Goal: Information Seeking & Learning: Learn about a topic

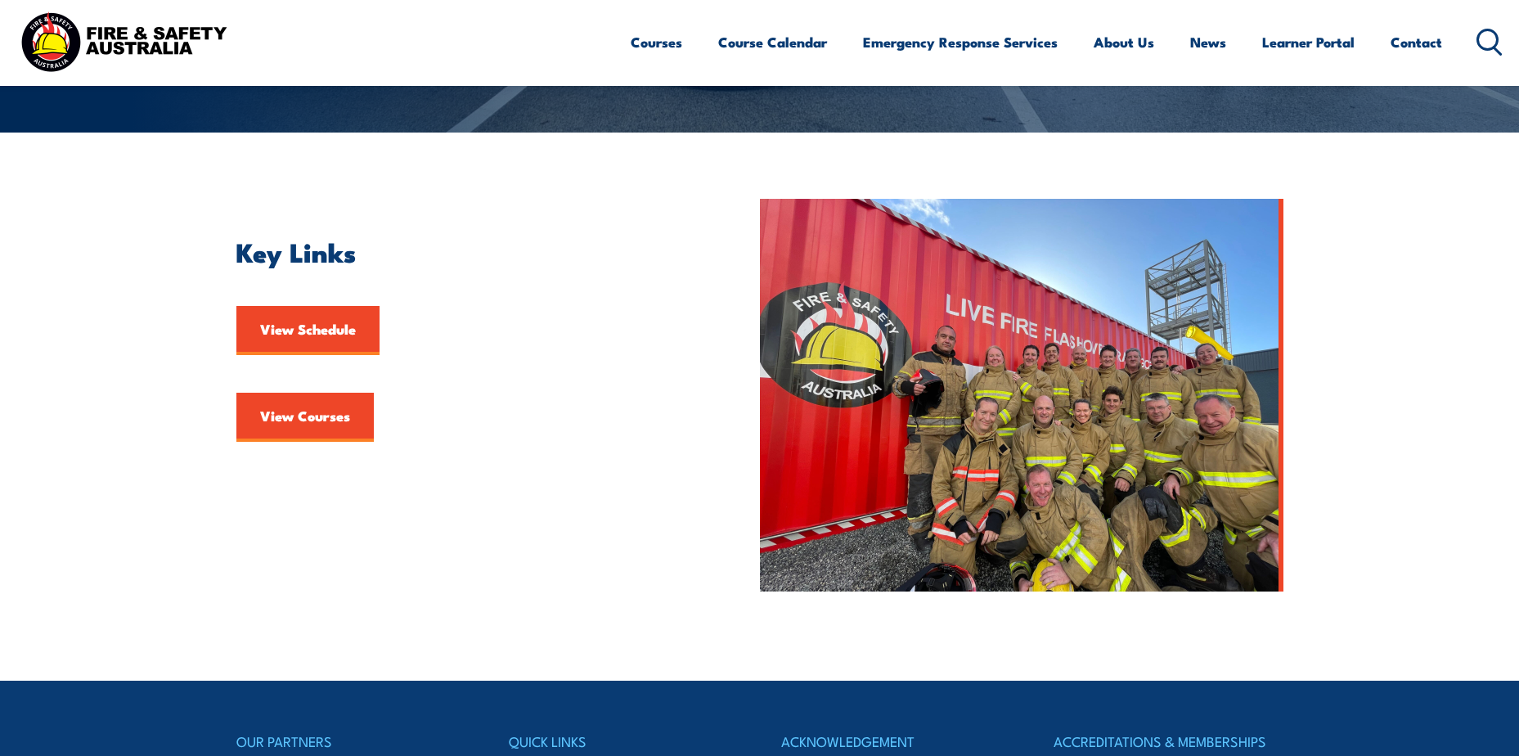
scroll to position [327, 0]
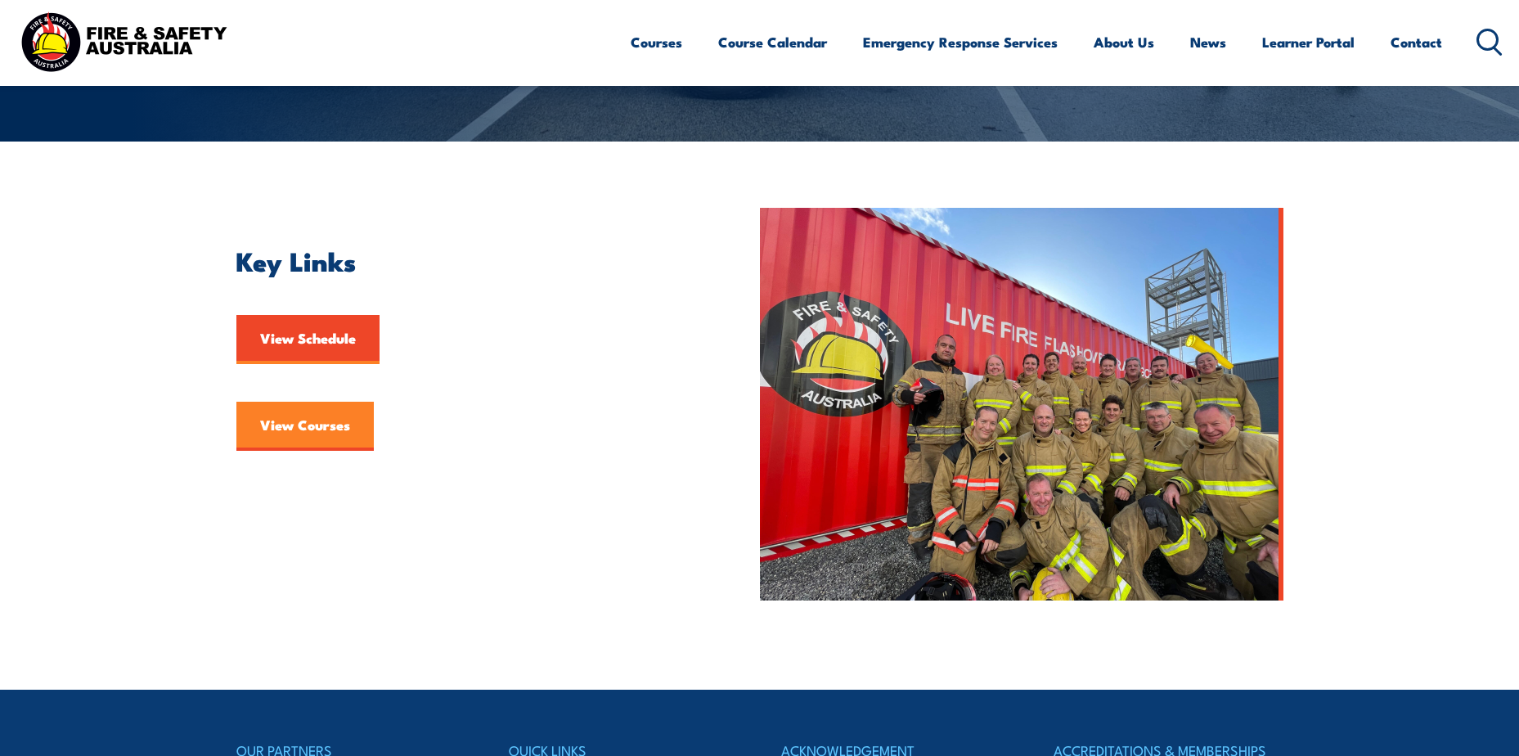
click at [326, 412] on link "View Courses" at bounding box center [304, 426] width 137 height 49
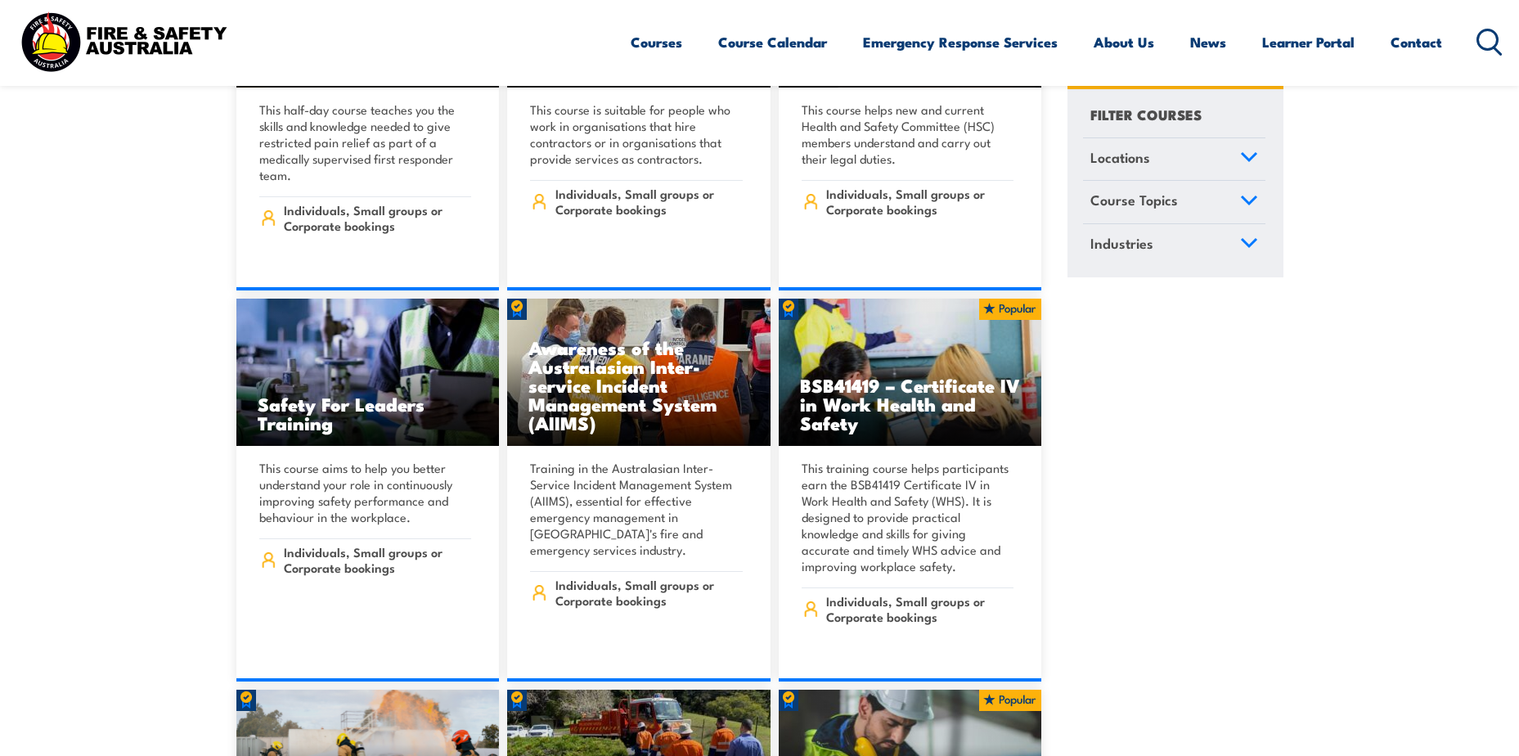
scroll to position [10225, 0]
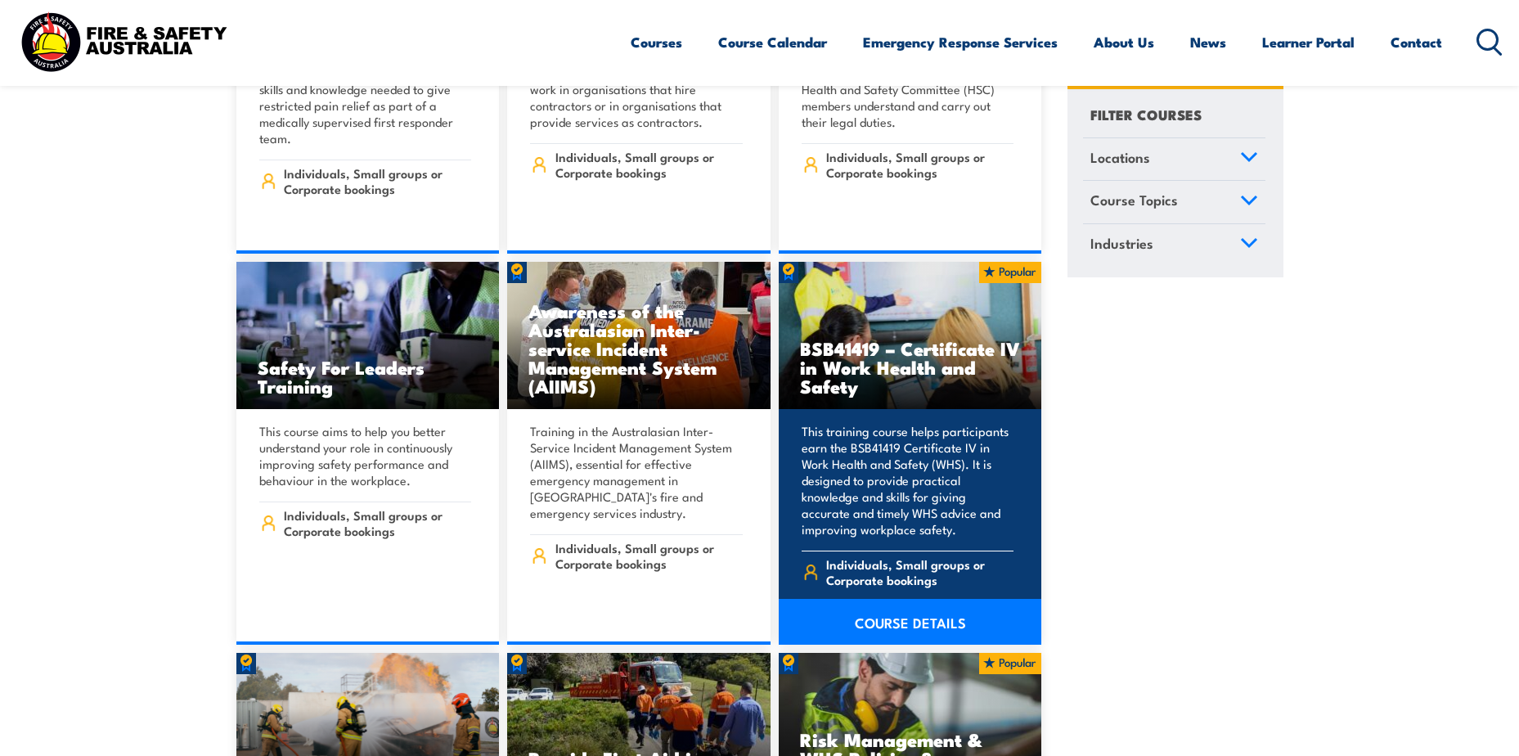
click at [909, 599] on link "COURSE DETAILS" at bounding box center [910, 622] width 263 height 46
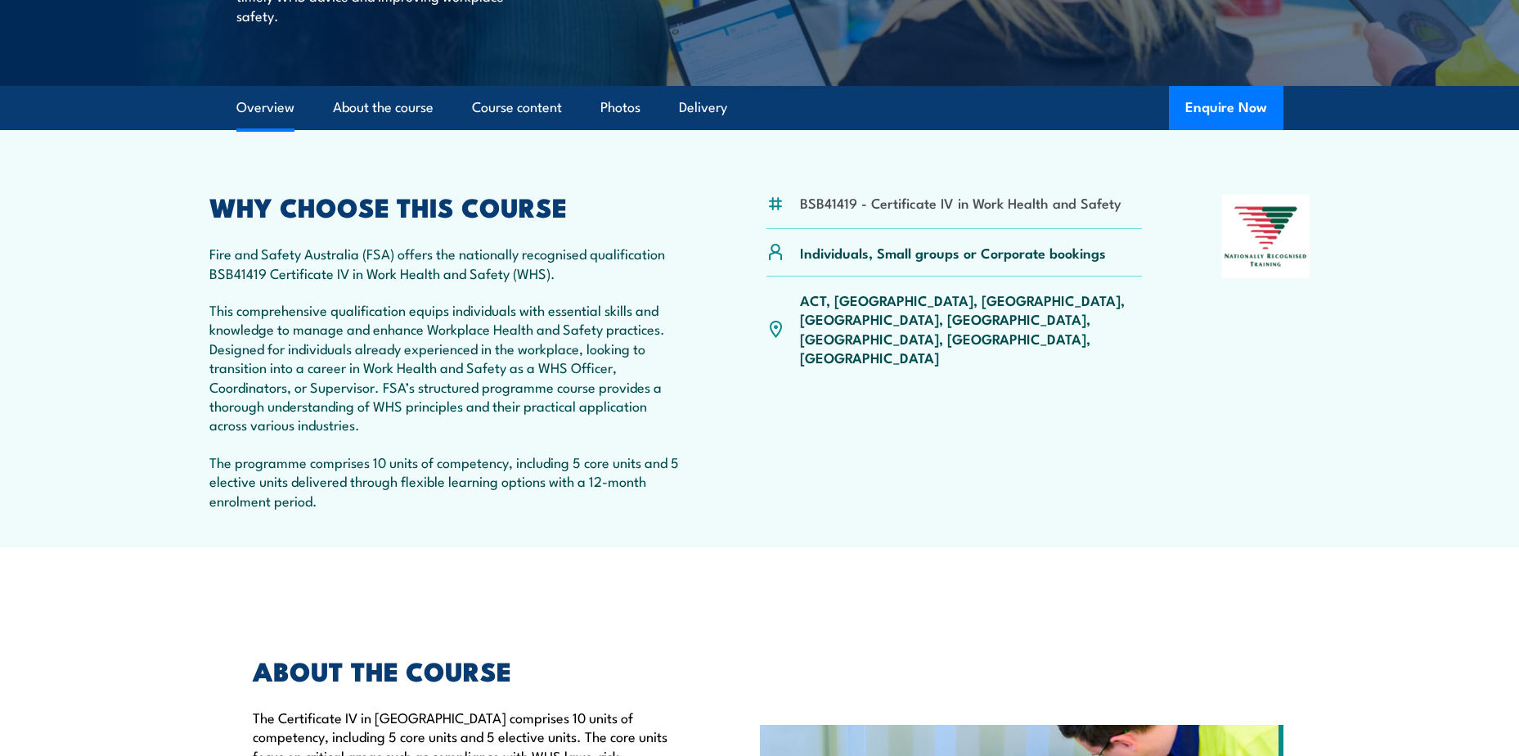
scroll to position [491, 0]
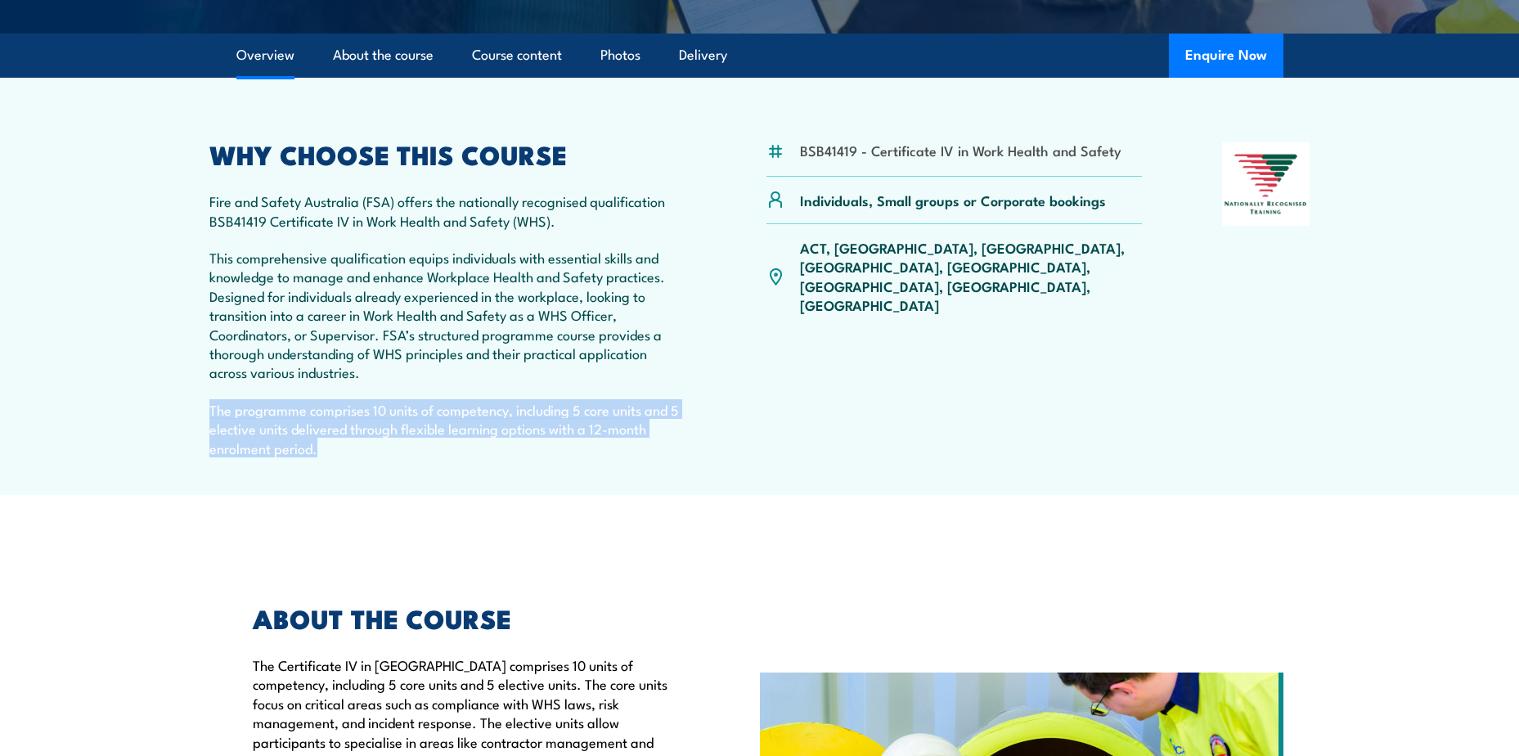
drag, startPoint x: 209, startPoint y: 411, endPoint x: 645, endPoint y: 459, distance: 438.6
click at [645, 459] on div "WHY CHOOSE THIS COURSE Fire and Safety Australia (FSA) offers the nationally re…" at bounding box center [448, 308] width 478 height 333
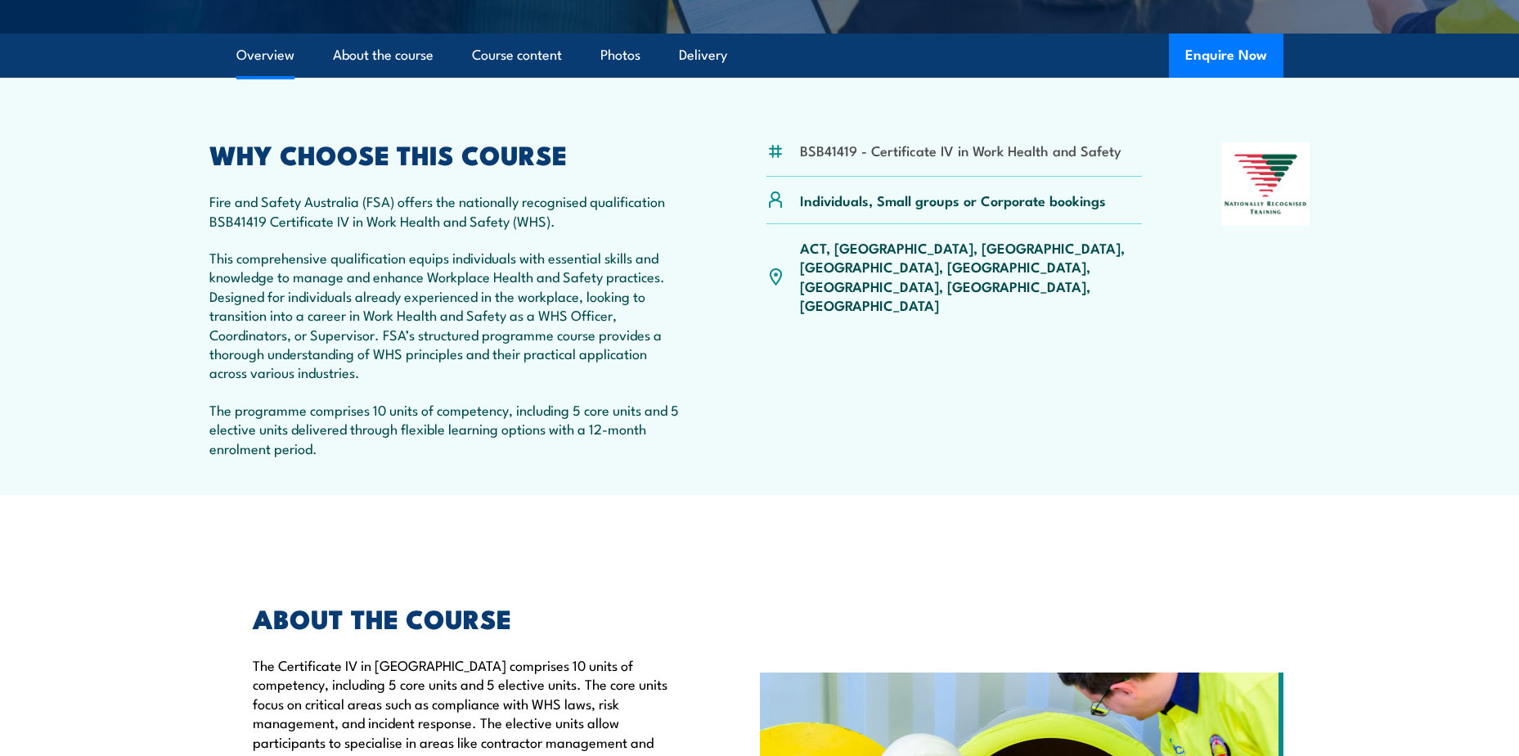
drag, startPoint x: 645, startPoint y: 459, endPoint x: 766, endPoint y: 448, distance: 122.3
click at [766, 448] on div "BSB41419 - Certificate IV in Work Health and Safety Individuals, Small groups o…" at bounding box center [954, 308] width 376 height 333
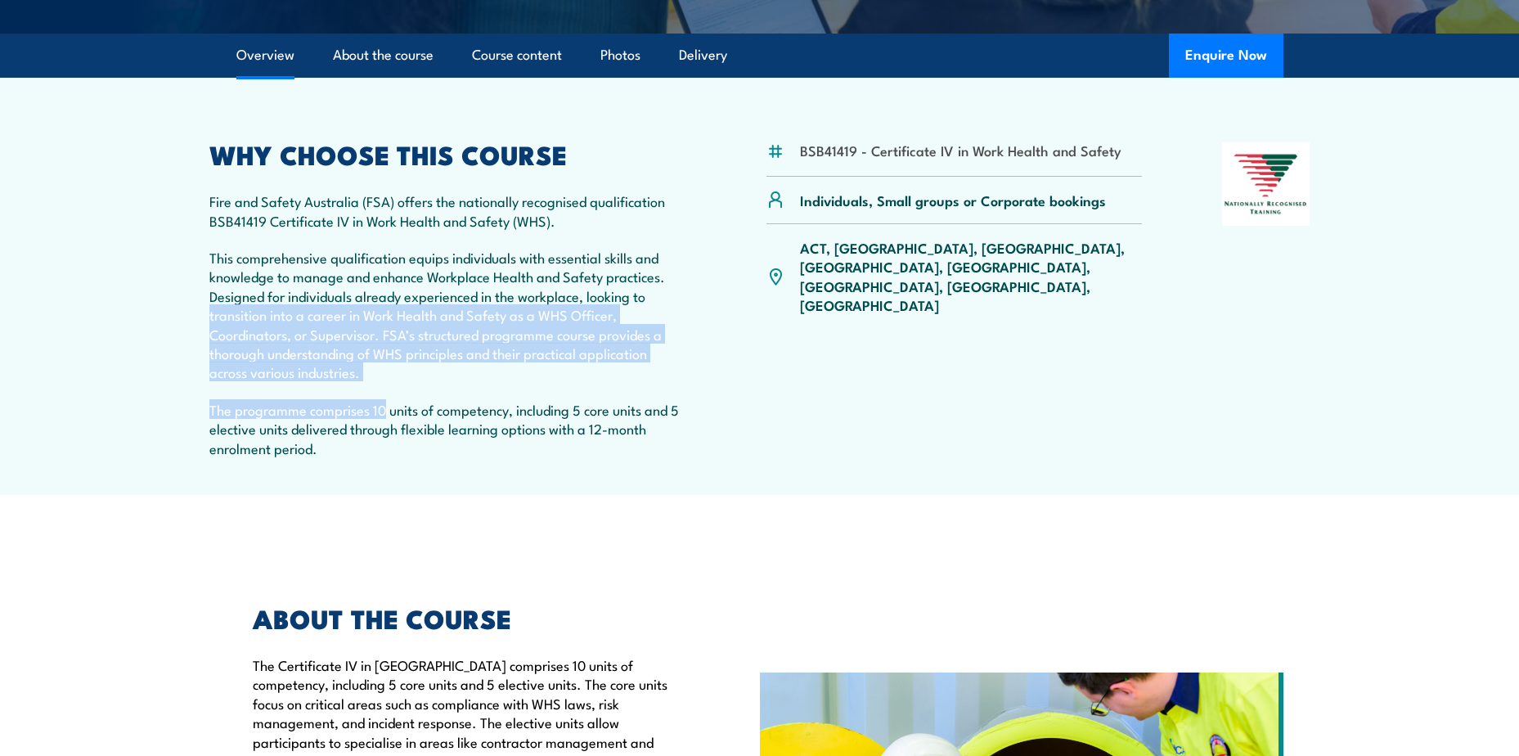
drag, startPoint x: 382, startPoint y: 384, endPoint x: 204, endPoint y: 321, distance: 188.3
click at [204, 321] on article "BSB41419 - Certificate IV in Work Health and Safety Individuals, Small groups o…" at bounding box center [759, 286] width 1145 height 417
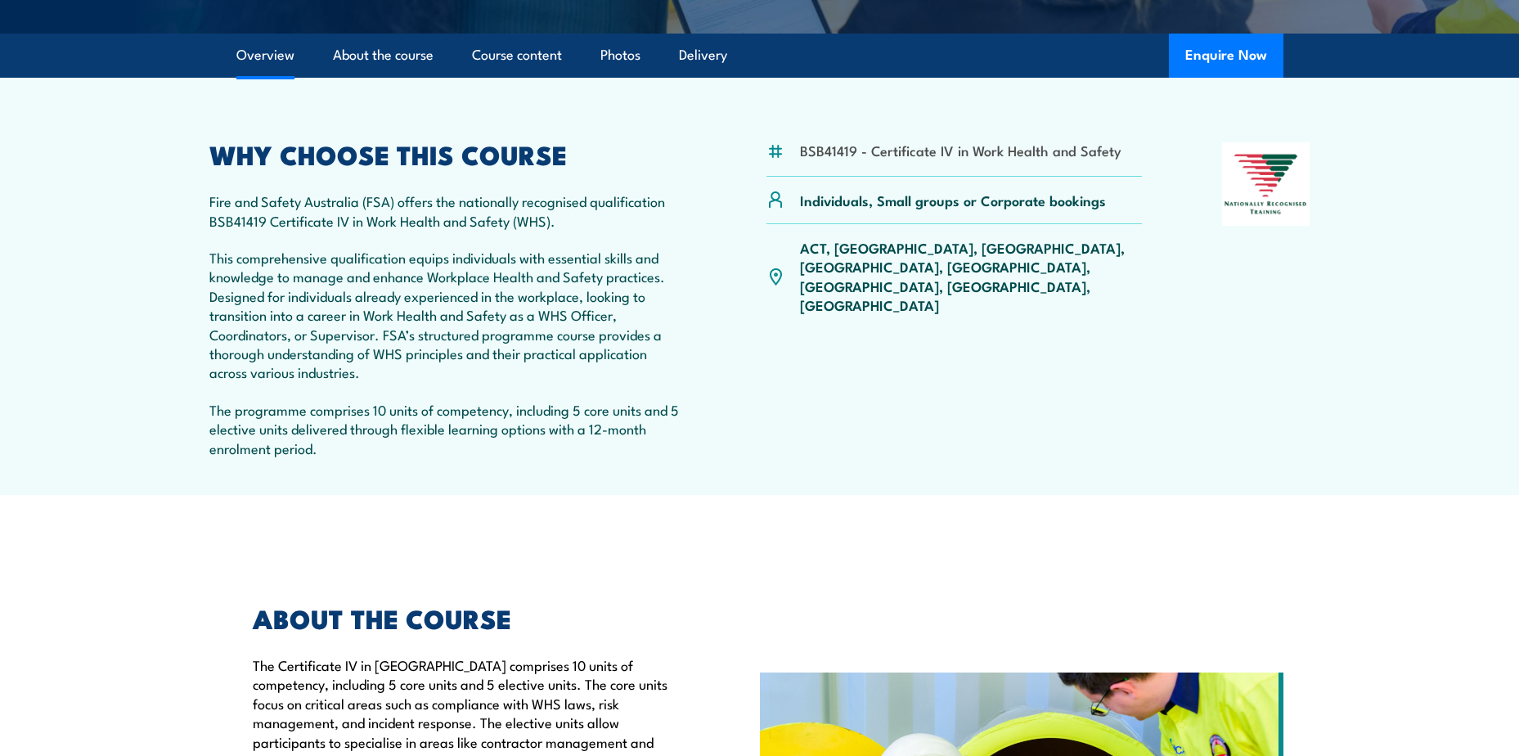
click at [856, 335] on div "BSB41419 - Certificate IV in Work Health and Safety Individuals, Small groups o…" at bounding box center [954, 308] width 376 height 333
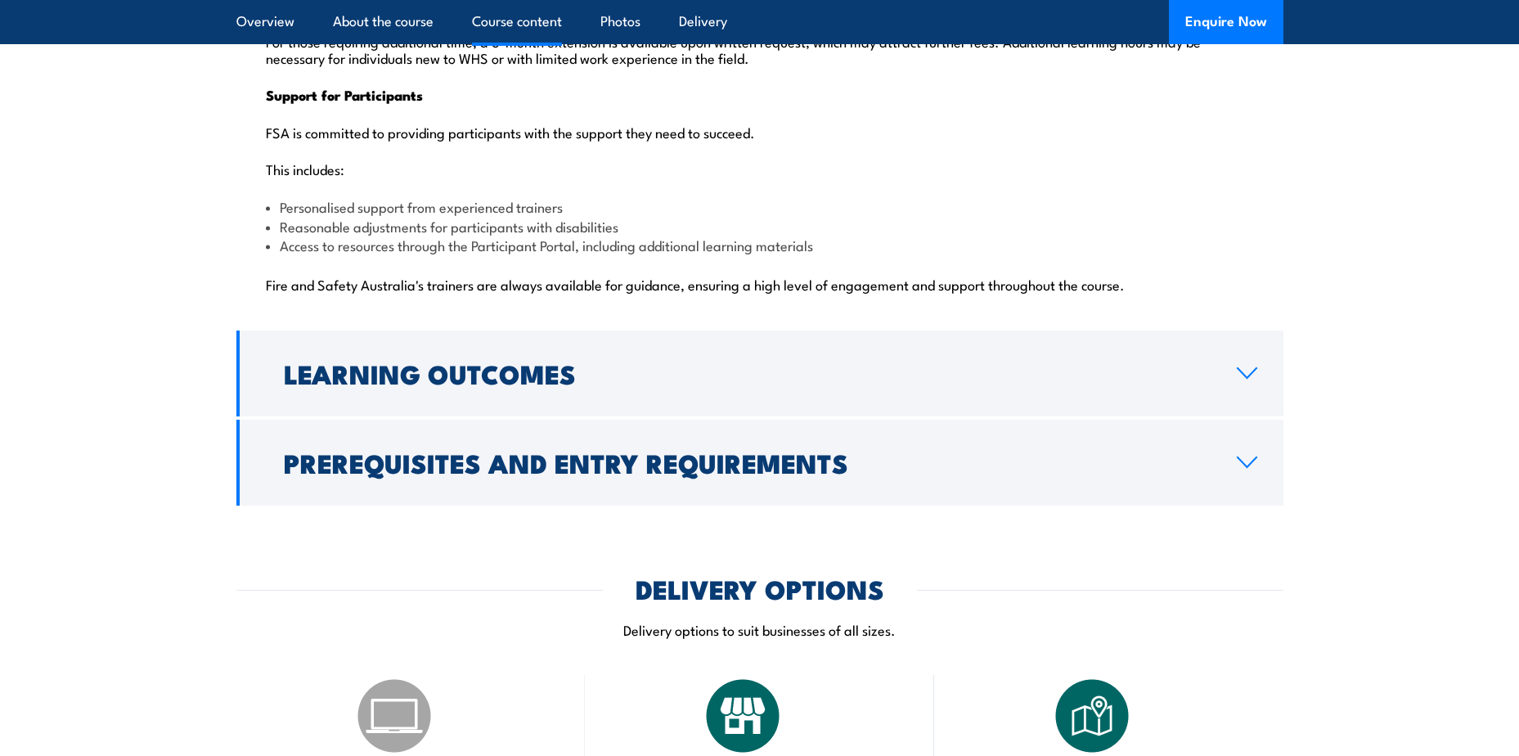
scroll to position [4090, 0]
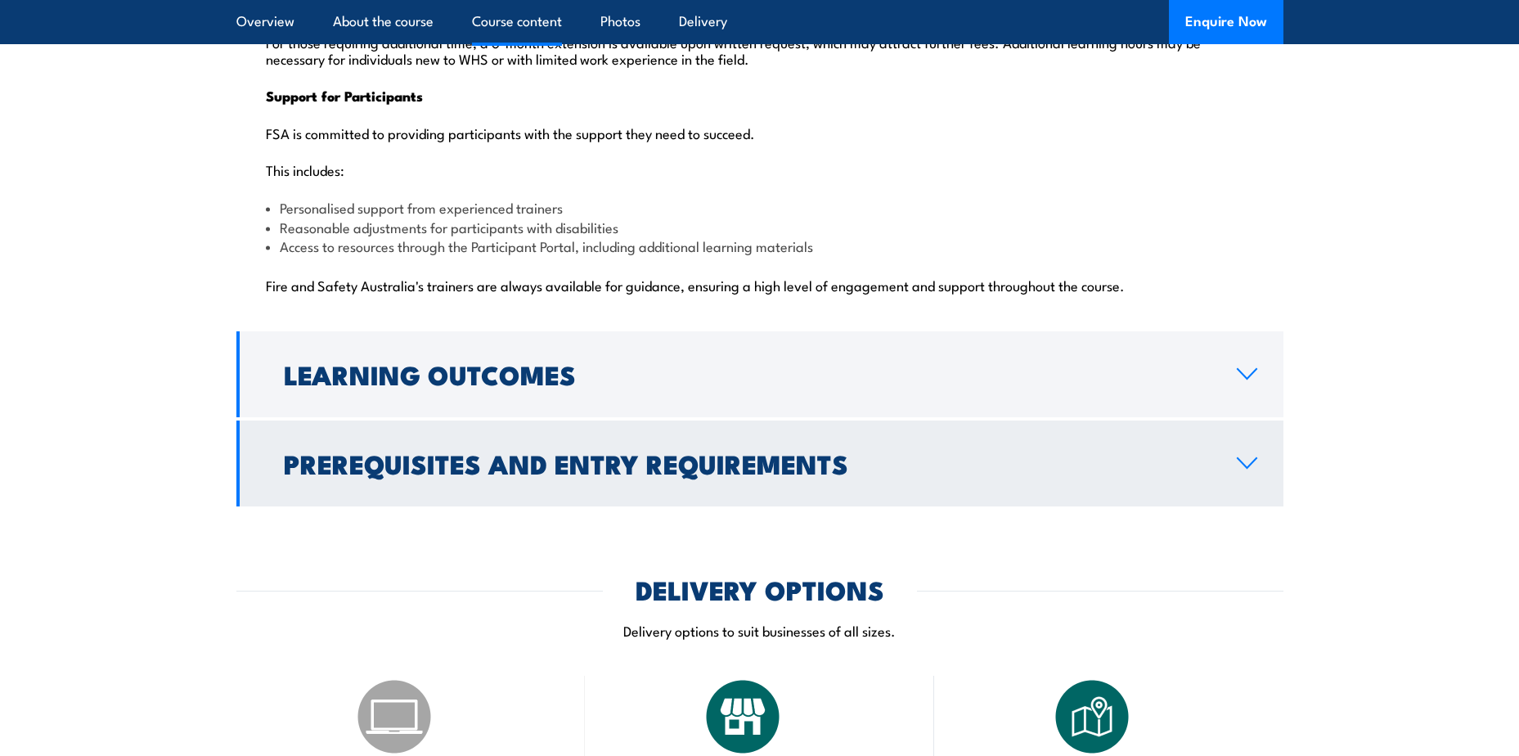
click at [1249, 458] on icon at bounding box center [1247, 463] width 19 height 10
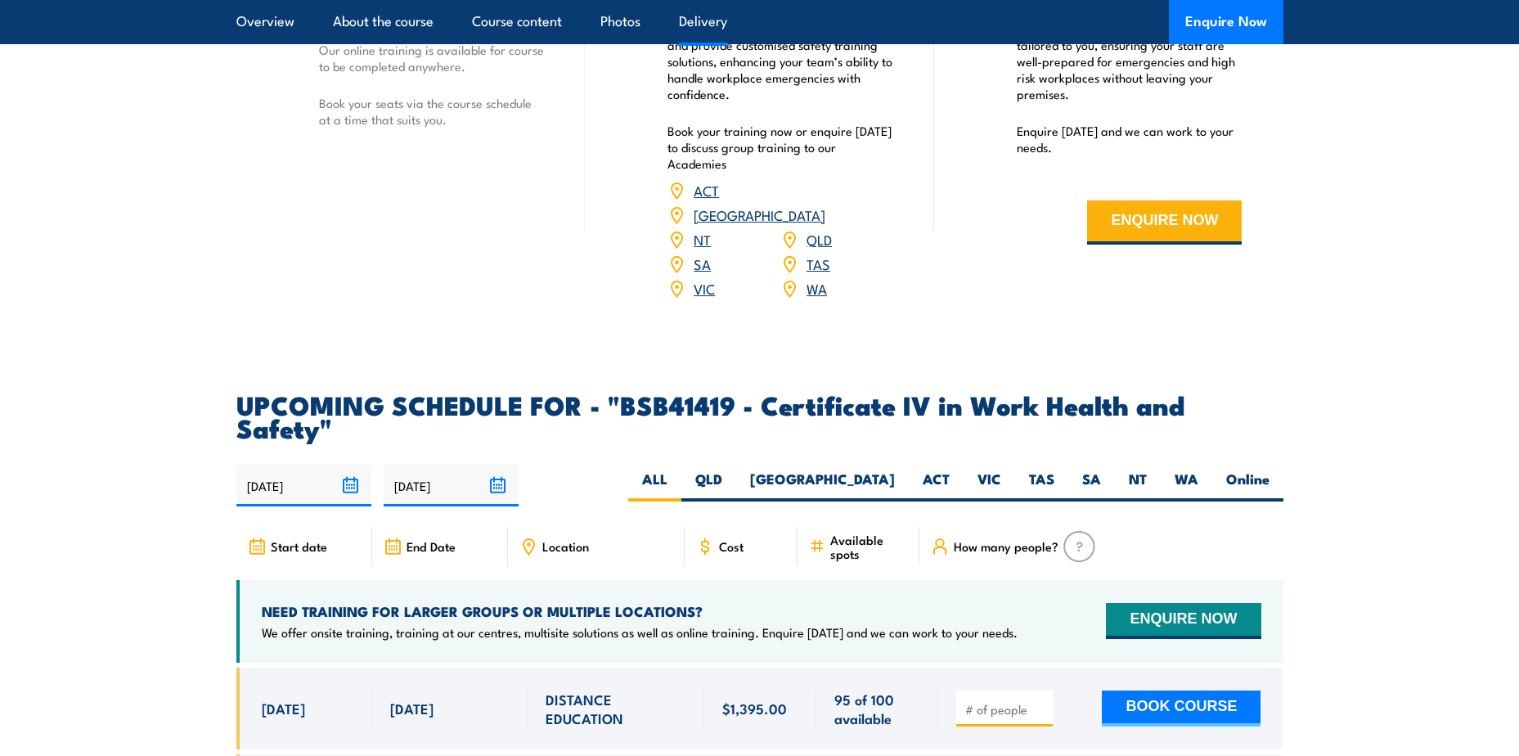
scroll to position [2478, 0]
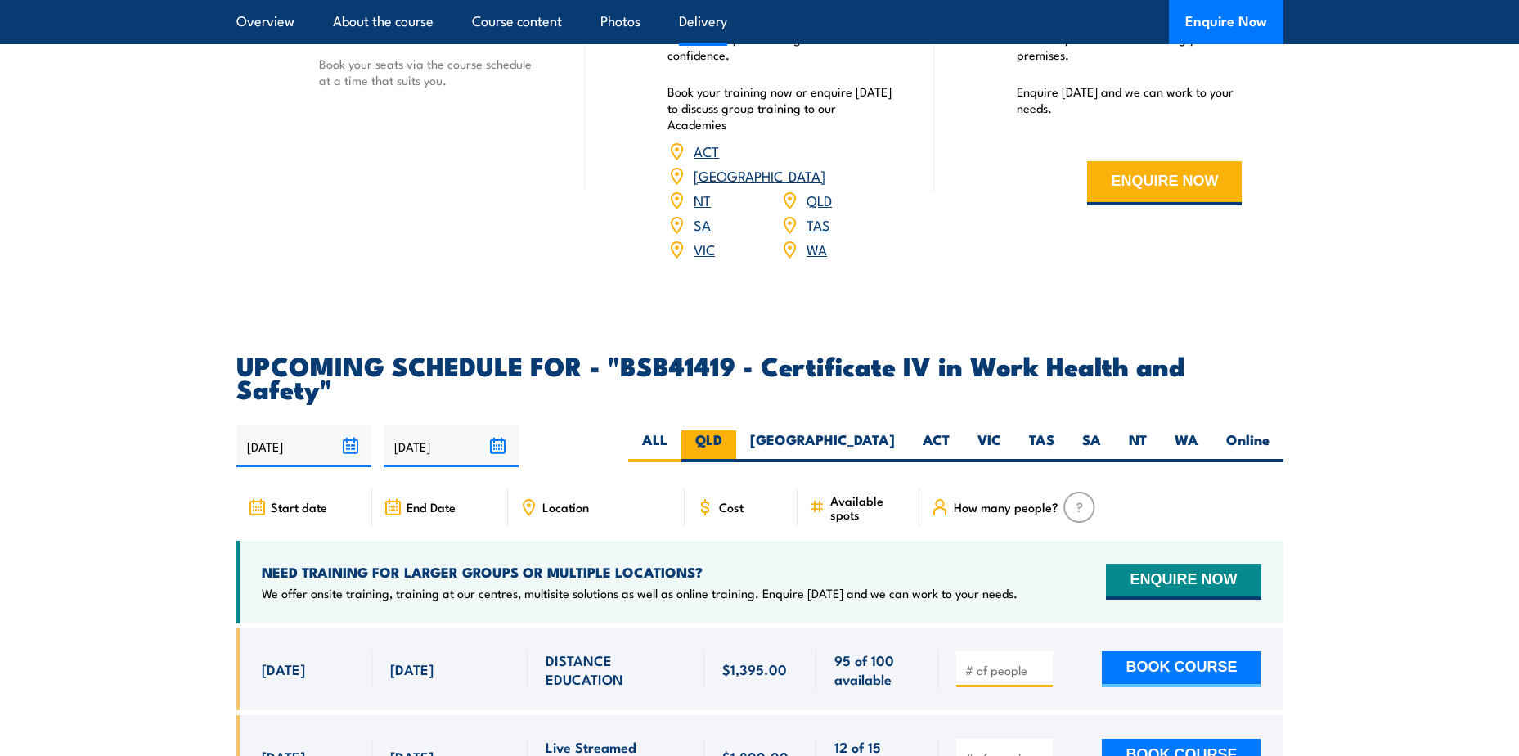
click at [736, 430] on label "QLD" at bounding box center [708, 446] width 55 height 32
click at [733, 430] on input "QLD" at bounding box center [727, 435] width 11 height 11
radio input "true"
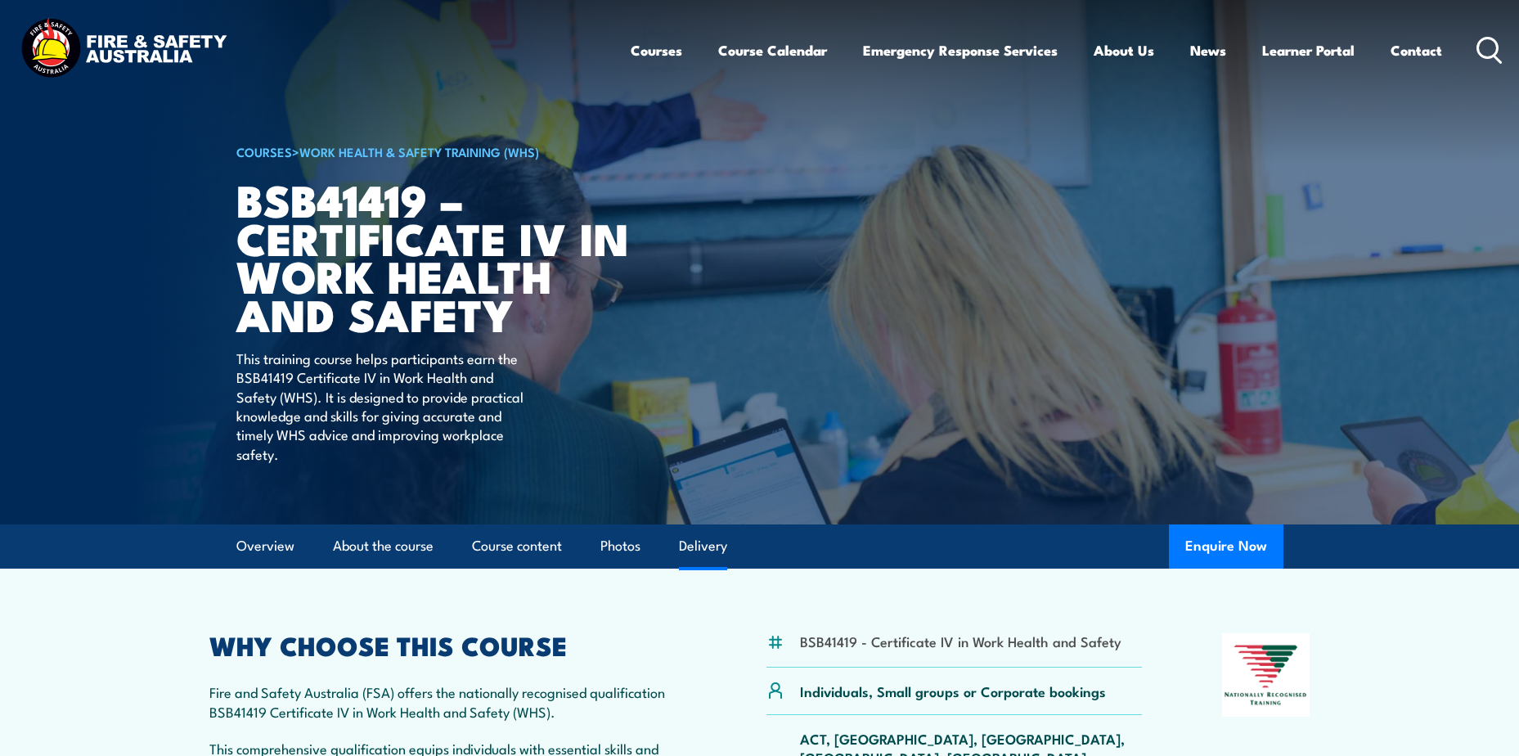
click at [705, 553] on link "Delivery" at bounding box center [703, 545] width 48 height 43
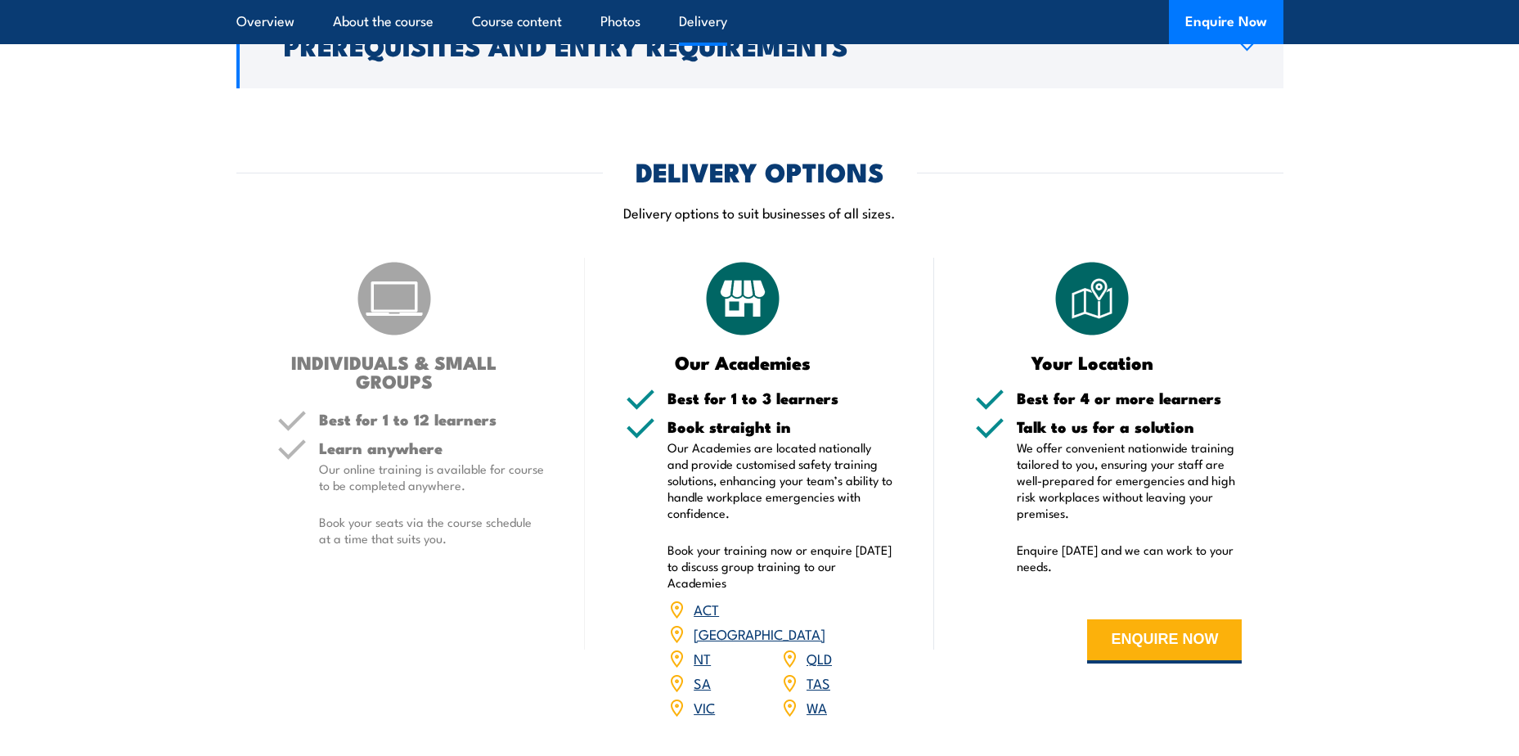
scroll to position [4527, 0]
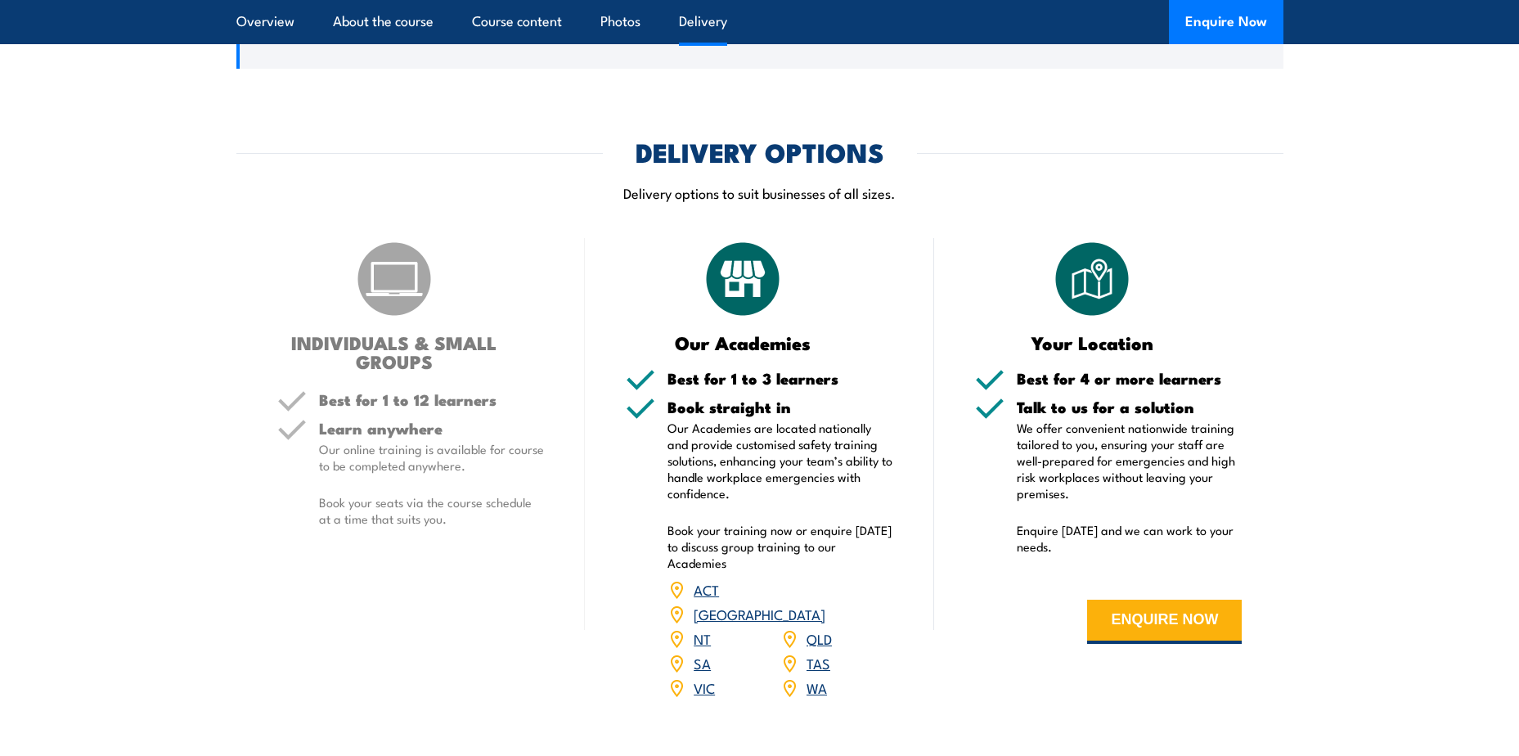
click at [378, 239] on img at bounding box center [394, 279] width 82 height 82
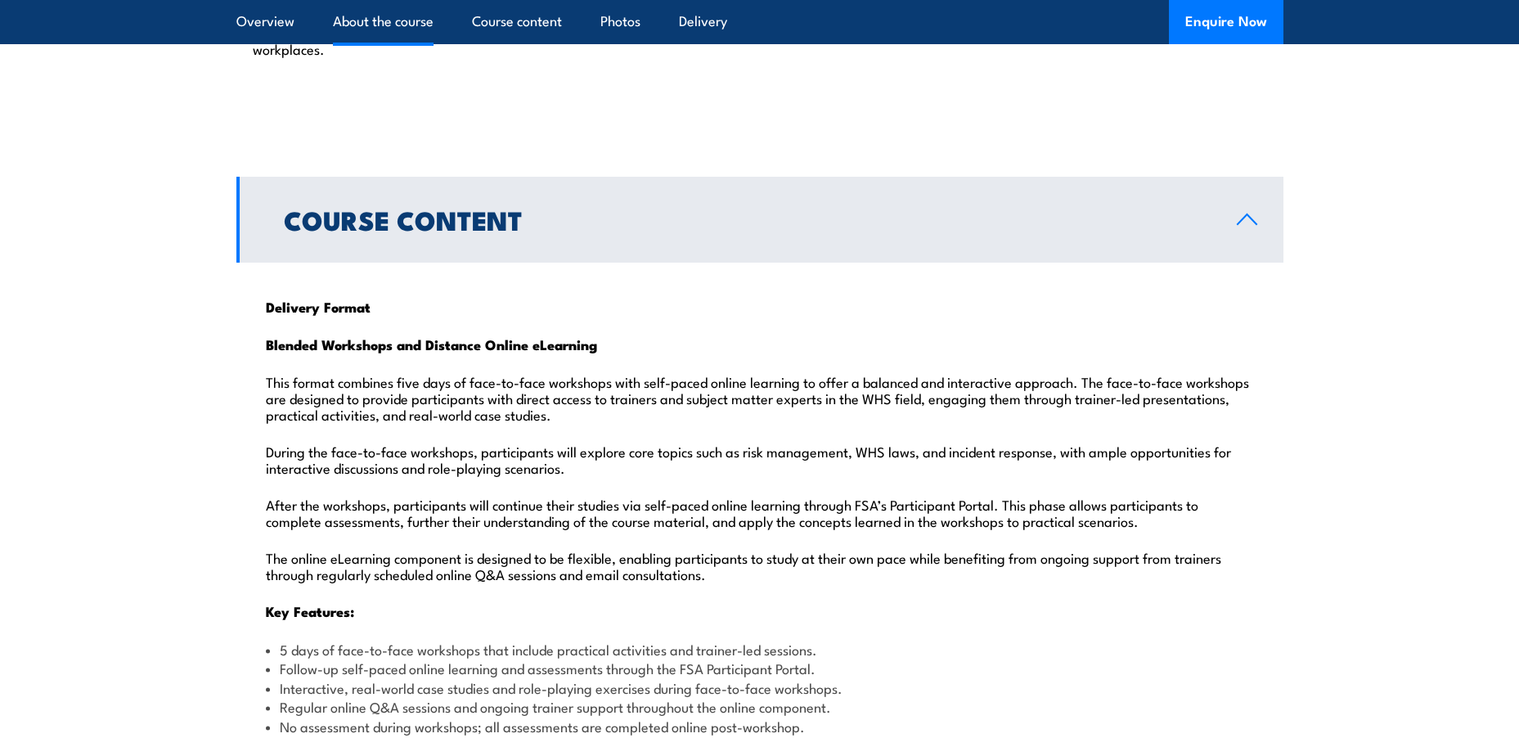
scroll to position [1554, 0]
